Goal: Information Seeking & Learning: Learn about a topic

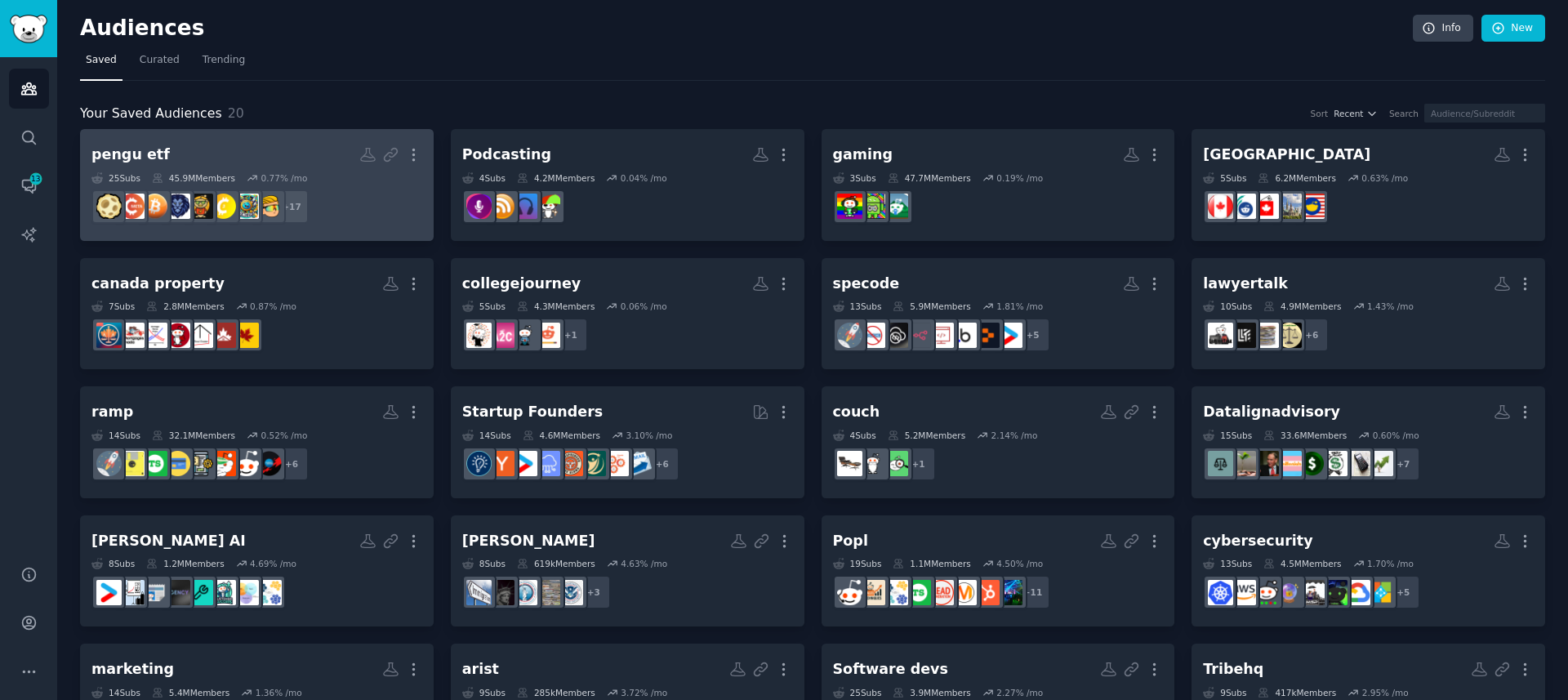
click at [254, 155] on h2 "pengu etf More" at bounding box center [256, 155] width 330 height 29
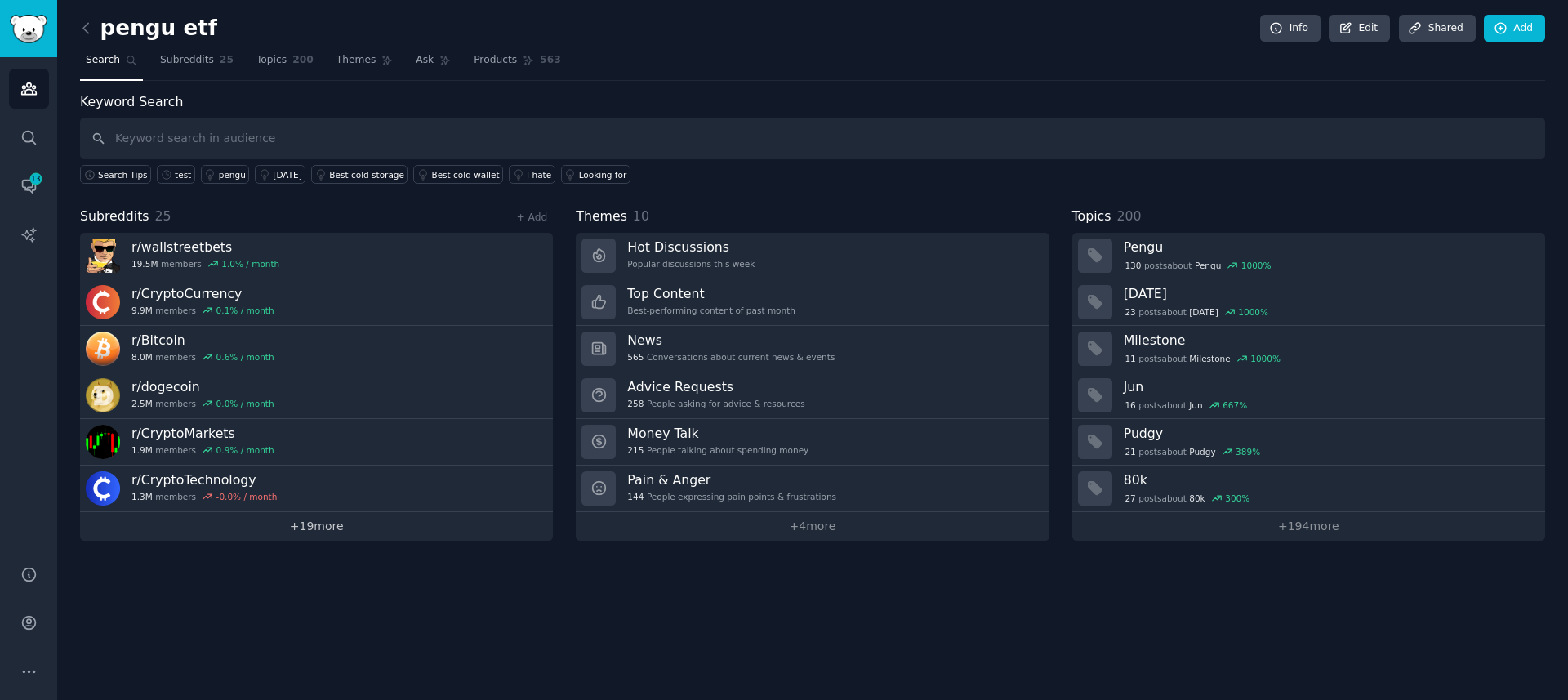
click at [354, 532] on link "+ 19 more" at bounding box center [316, 526] width 473 height 29
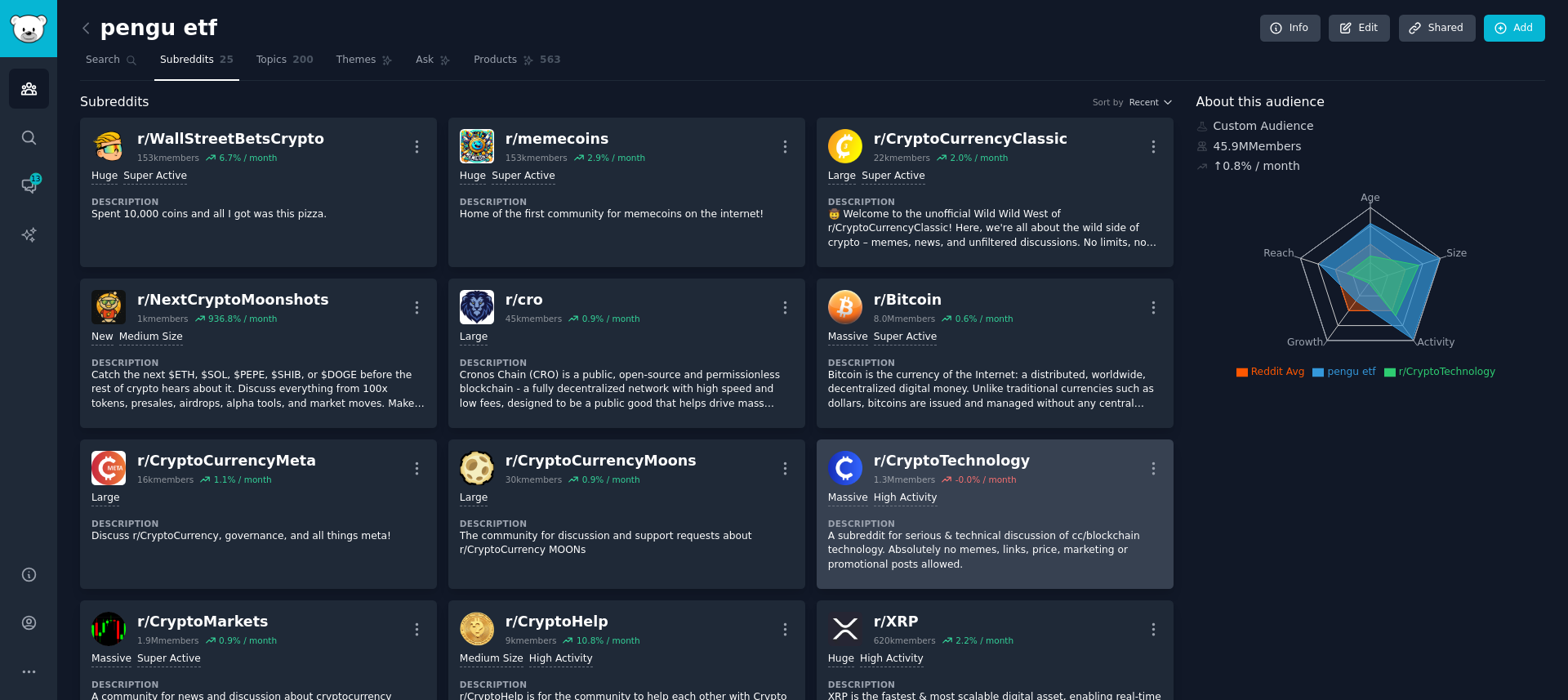
click at [1046, 492] on div "Massive High Activity" at bounding box center [995, 498] width 334 height 15
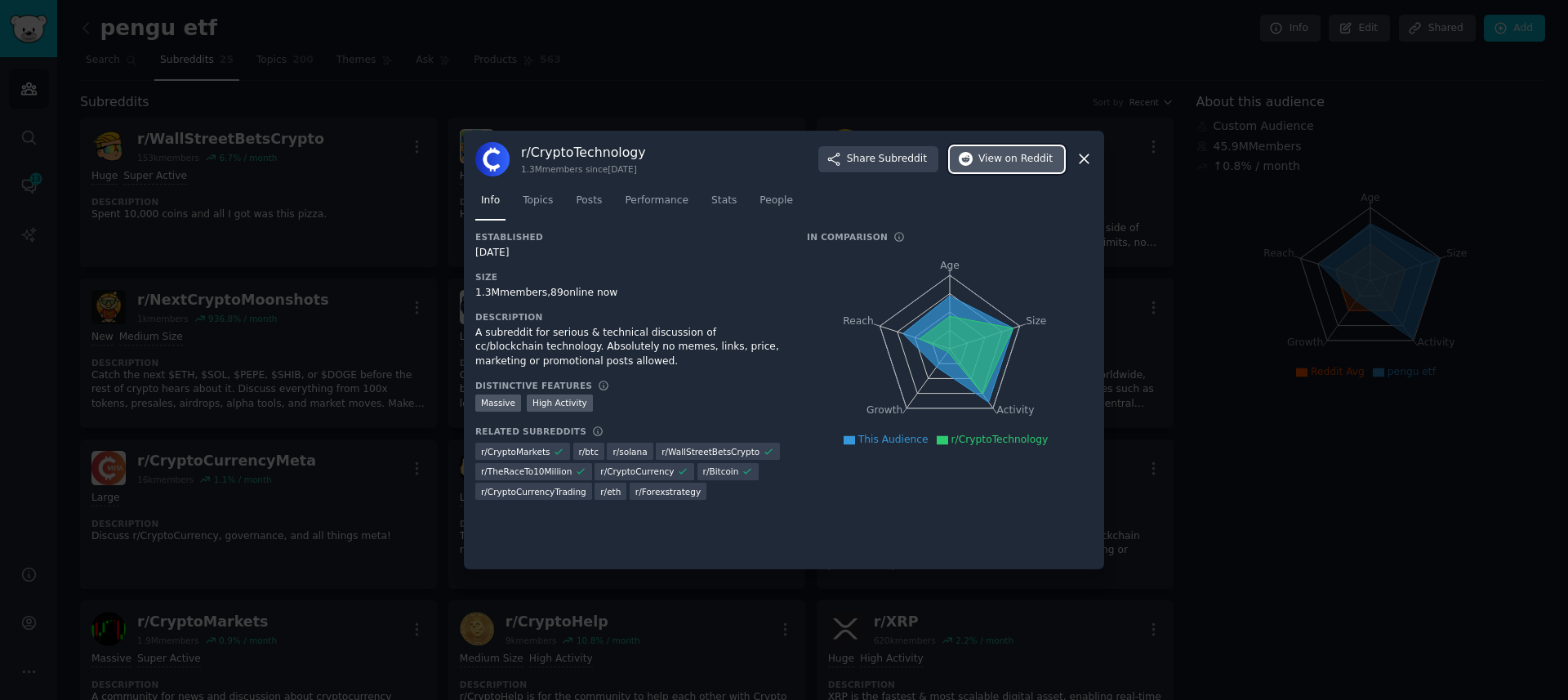
click at [995, 159] on span "View on Reddit" at bounding box center [1016, 159] width 74 height 14
click at [236, 447] on div at bounding box center [784, 350] width 1568 height 700
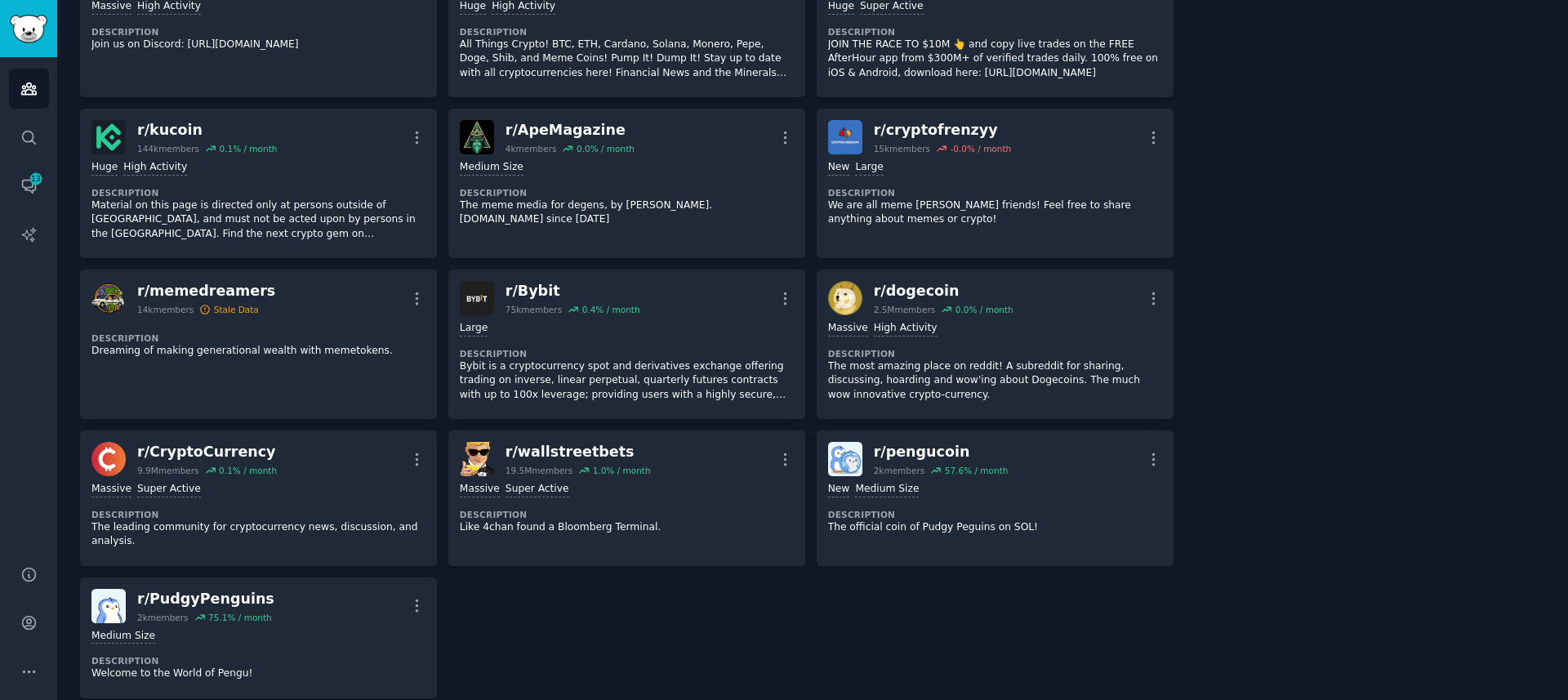
scroll to position [837, 0]
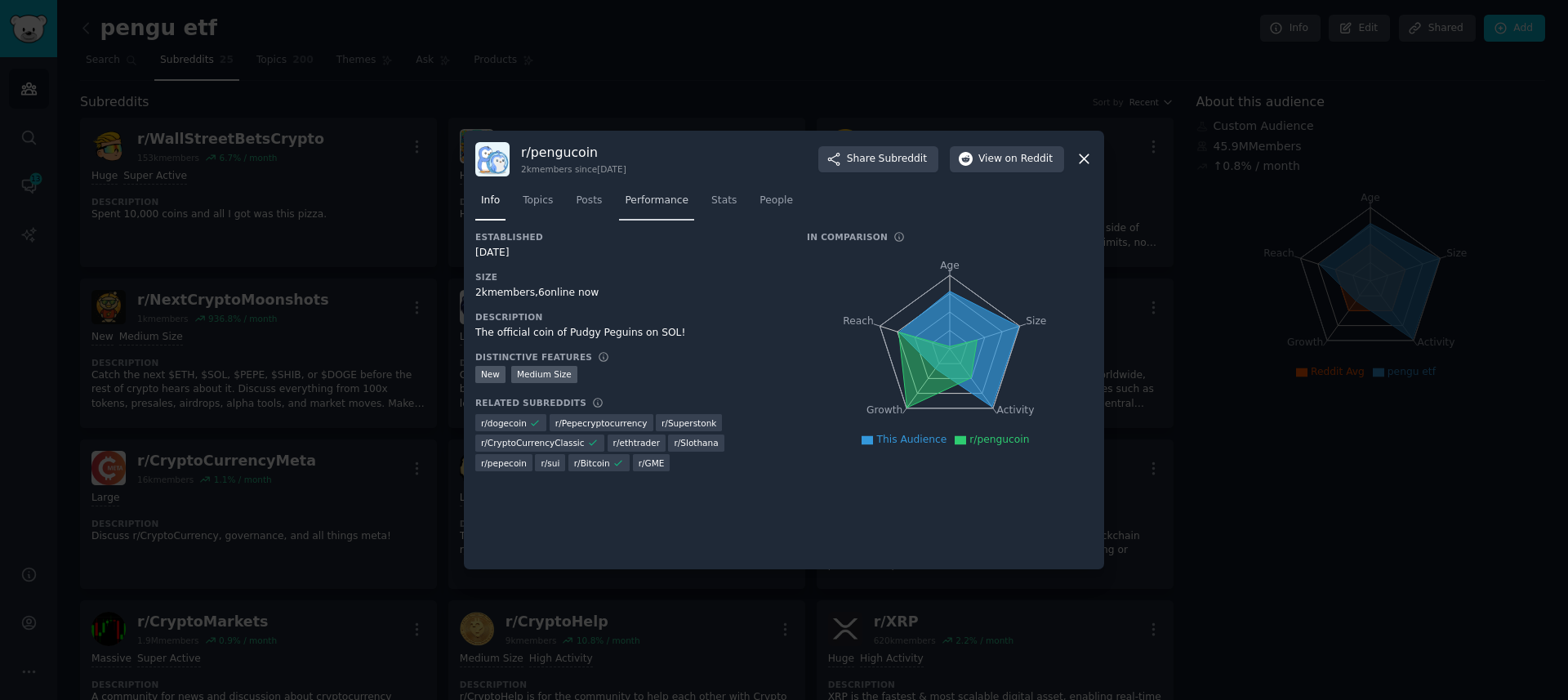
click at [665, 193] on span "Performance" at bounding box center [657, 200] width 64 height 14
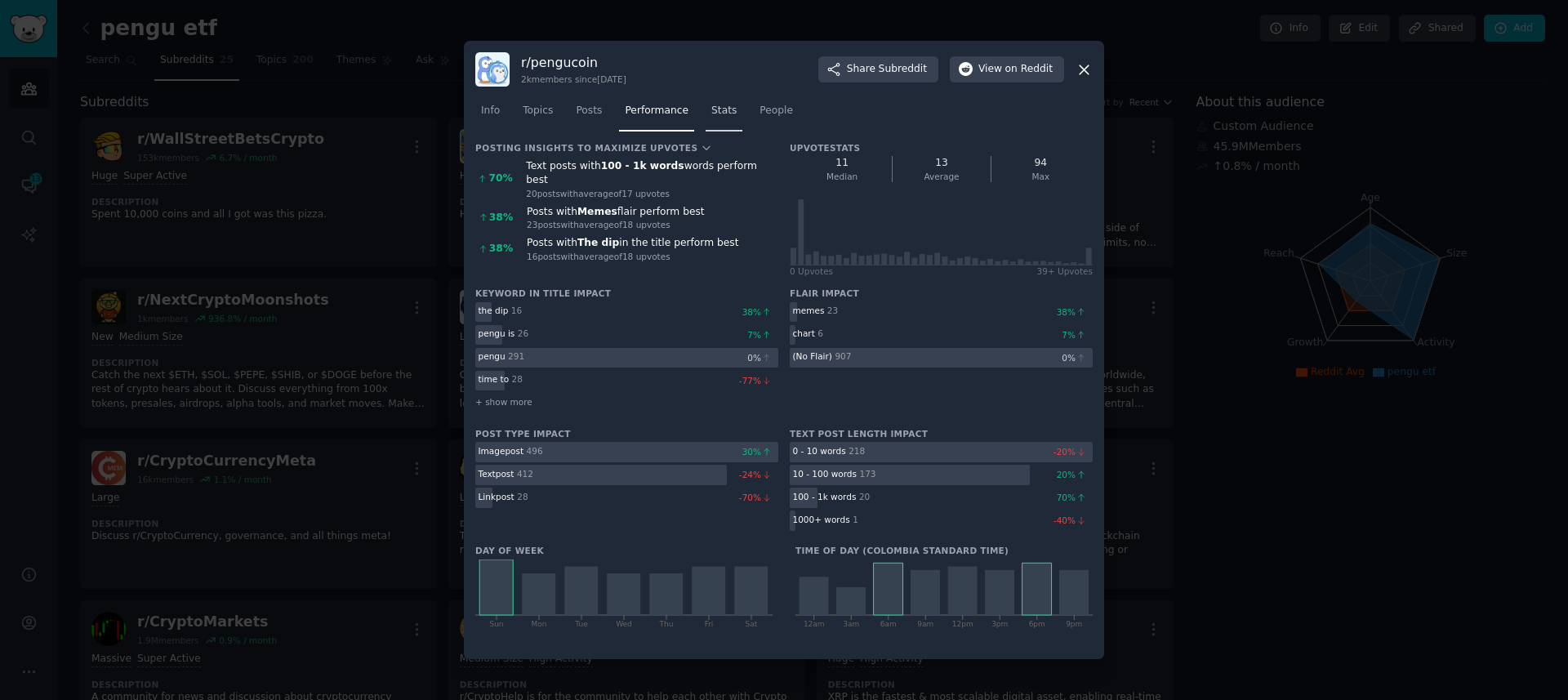
click at [715, 113] on span "Stats" at bounding box center [724, 110] width 25 height 14
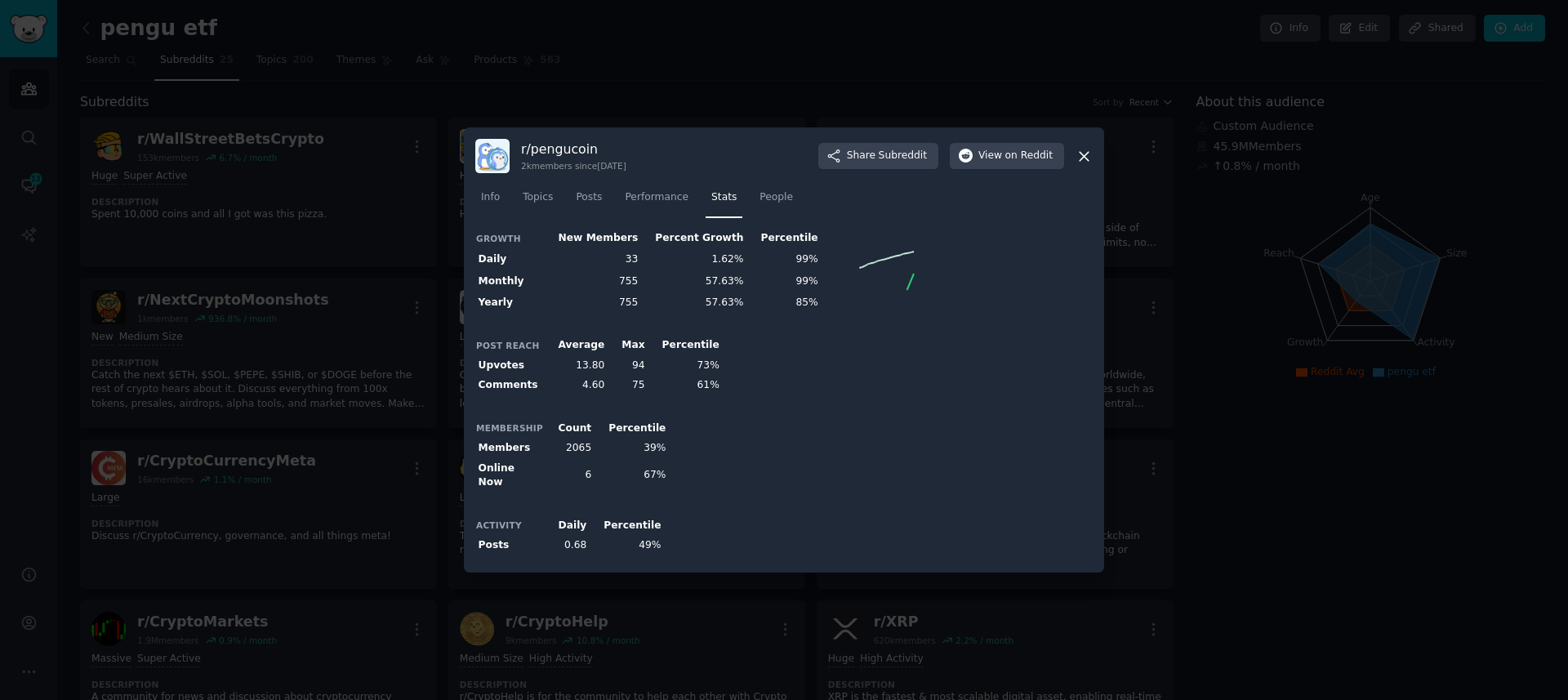
click at [728, 104] on div at bounding box center [784, 350] width 1568 height 700
